Goal: Task Accomplishment & Management: Use online tool/utility

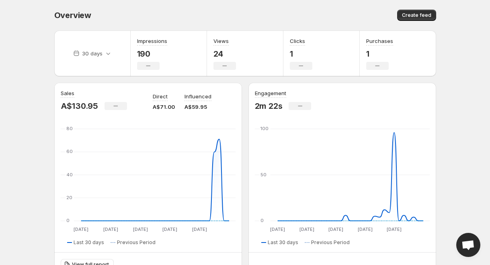
click at [39, 73] on body "Home Feeds Videos Subscription Settings Overview. This page is ready Overview C…" at bounding box center [245, 132] width 490 height 265
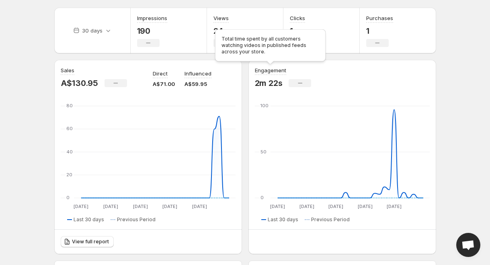
scroll to position [3, 0]
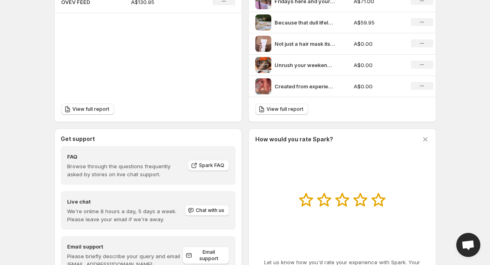
scroll to position [351, 0]
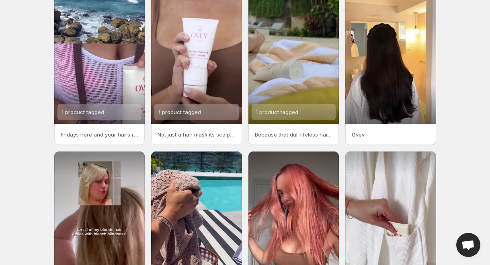
scroll to position [173, 0]
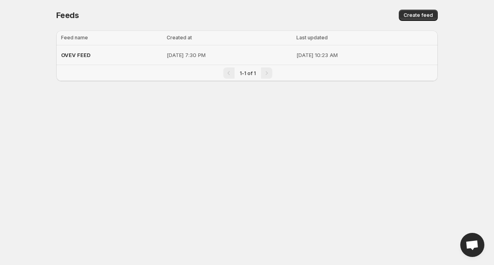
click at [79, 57] on span "OVEV FEED" at bounding box center [75, 55] width 29 height 6
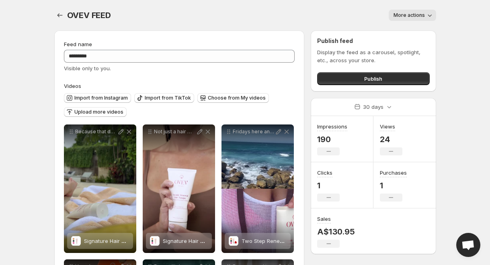
click at [407, 16] on span "More actions" at bounding box center [408, 15] width 31 height 6
click at [288, 14] on div "More actions" at bounding box center [278, 15] width 315 height 11
click at [60, 14] on icon "Settings" at bounding box center [60, 15] width 8 height 8
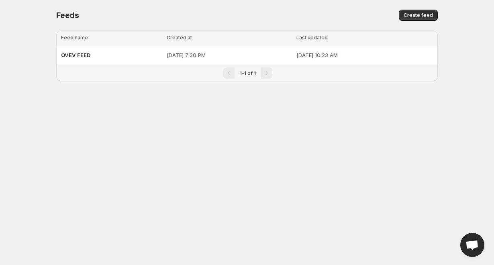
click at [323, 109] on body "Home Feeds Videos Subscription Settings Feeds. This page is ready Feeds Create …" at bounding box center [247, 132] width 494 height 265
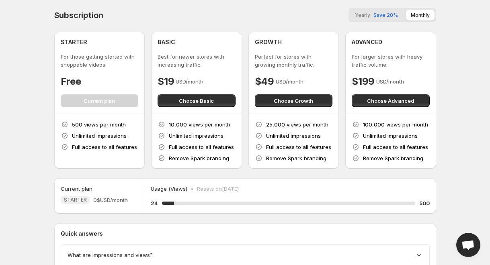
click at [83, 121] on p "500 views per month" at bounding box center [99, 125] width 54 height 8
click at [84, 62] on p "For those getting started with shoppable videos." at bounding box center [100, 61] width 78 height 16
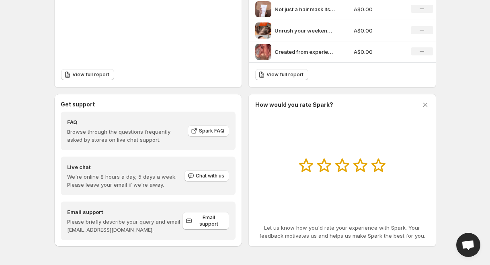
scroll to position [351, 0]
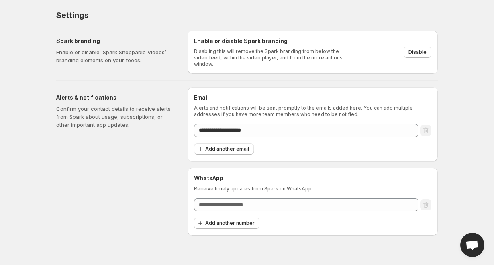
click at [95, 57] on p "Enable or disable ‘Spark Shoppable Videos’ branding elements on your feeds." at bounding box center [115, 56] width 119 height 16
click at [416, 51] on span "Disable" at bounding box center [418, 52] width 18 height 6
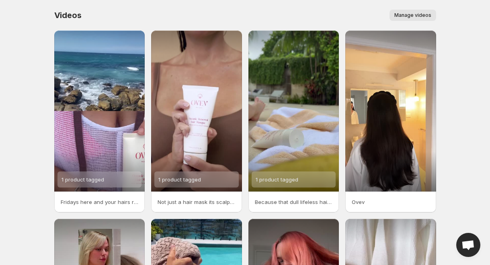
click at [414, 17] on span "Manage videos" at bounding box center [412, 15] width 37 height 6
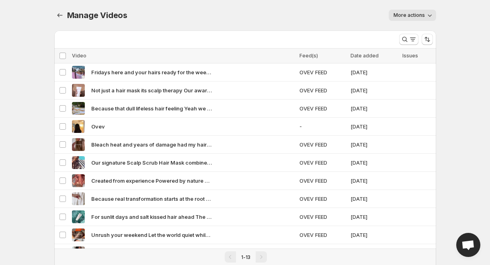
click at [430, 12] on icon "button" at bounding box center [430, 15] width 8 height 8
click at [291, 21] on div "Manage Videos. This page is ready Manage Videos More actions More actions More …" at bounding box center [245, 15] width 382 height 31
click at [58, 17] on icon "Manage Videos" at bounding box center [60, 15] width 8 height 8
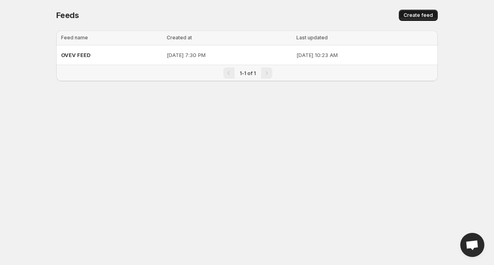
click at [413, 15] on span "Create feed" at bounding box center [418, 15] width 29 height 6
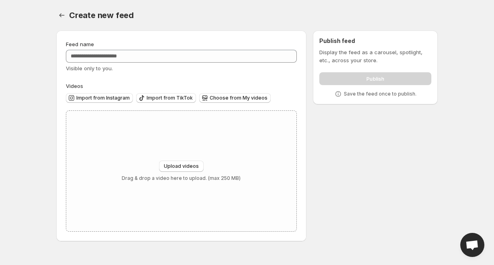
click at [358, 54] on p "Display the feed as a carousel, spotlight, etc., across your store." at bounding box center [375, 56] width 112 height 16
click at [61, 14] on icon "Settings" at bounding box center [62, 15] width 8 height 8
